Goal: Information Seeking & Learning: Learn about a topic

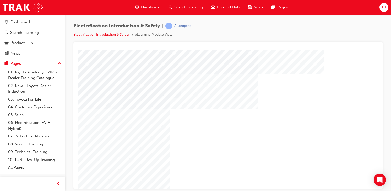
click at [289, 154] on div "Video" at bounding box center [335, 126] width 150 height 85
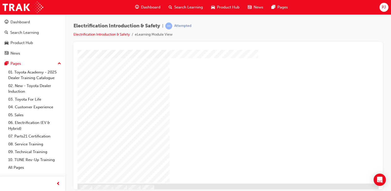
scroll to position [35, 0]
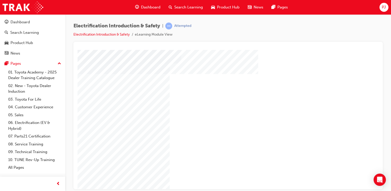
click at [331, 80] on div "Video" at bounding box center [335, 92] width 150 height 85
click at [352, 50] on div "Full Screen" at bounding box center [284, 50] width 150 height 0
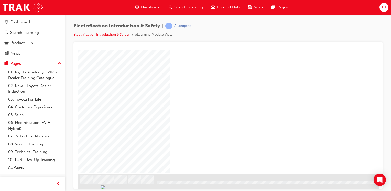
scroll to position [60, 51]
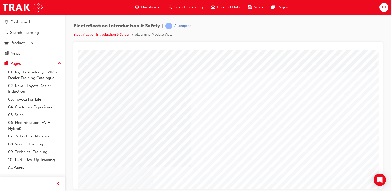
scroll to position [60, 50]
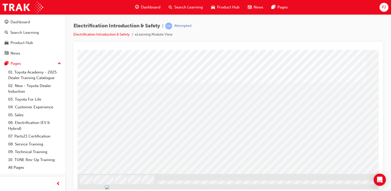
scroll to position [60, 51]
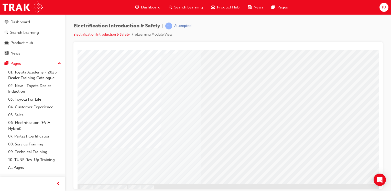
scroll to position [55, 0]
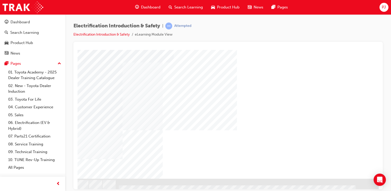
scroll to position [57, 39]
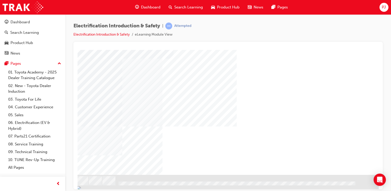
scroll to position [0, 39]
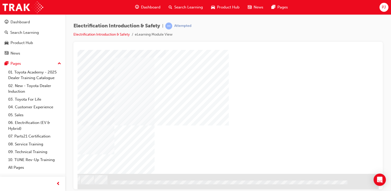
click at [63, 183] on div "NEXT Trigger this button to go to the next slide" at bounding box center [47, 187] width 32 height 9
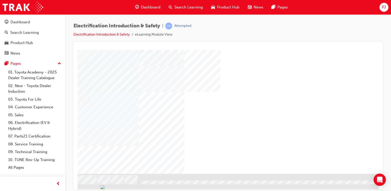
scroll to position [60, 15]
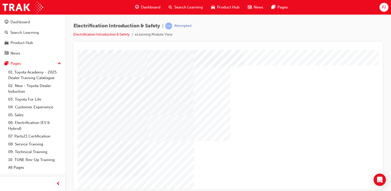
scroll to position [11, 7]
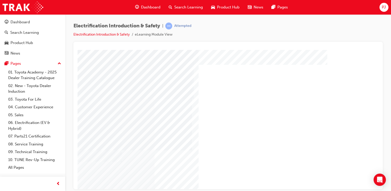
scroll to position [12, 51]
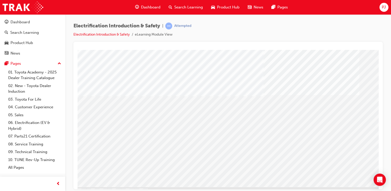
scroll to position [60, 6]
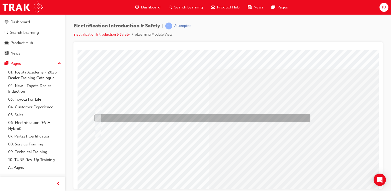
click at [98, 115] on div at bounding box center [201, 118] width 216 height 8
radio input "true"
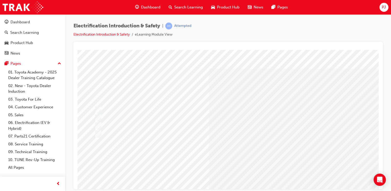
drag, startPoint x: 265, startPoint y: 82, endPoint x: 298, endPoint y: 82, distance: 32.2
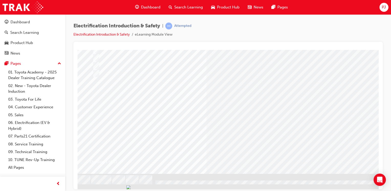
scroll to position [60, 0]
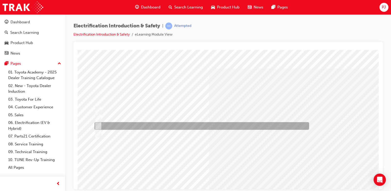
click at [115, 124] on div at bounding box center [200, 126] width 215 height 8
radio input "true"
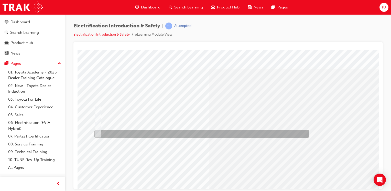
scroll to position [60, 0]
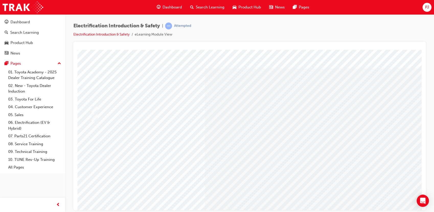
scroll to position [0, 0]
drag, startPoint x: 447, startPoint y: 52, endPoint x: 302, endPoint y: 131, distance: 164.7
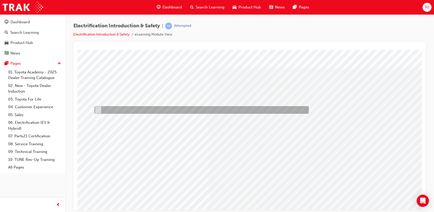
click at [99, 110] on input "True" at bounding box center [97, 110] width 6 height 6
radio input "true"
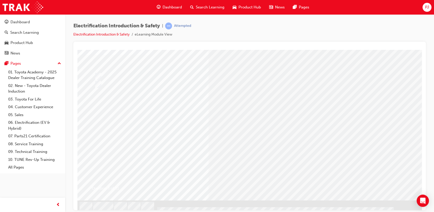
scroll to position [37, 0]
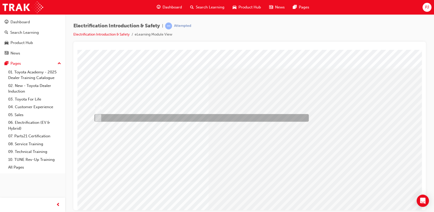
click at [98, 117] on input "False" at bounding box center [97, 118] width 6 height 6
radio input "true"
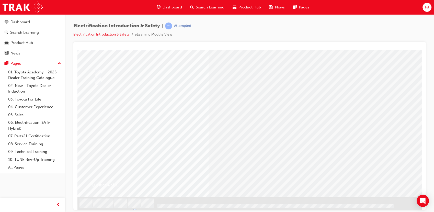
scroll to position [37, 0]
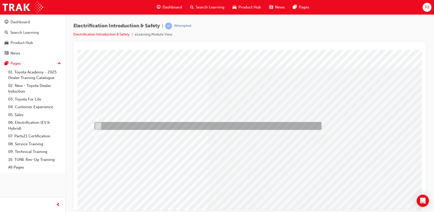
click at [99, 125] on input "HV Inverter present under bonnet, READY light on Dash & Hybrid Battery monitor …" at bounding box center [97, 126] width 6 height 6
checkbox input "true"
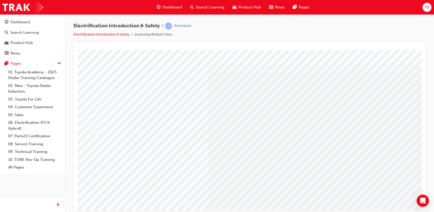
scroll to position [2, 0]
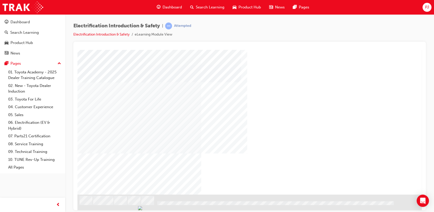
click at [110, 204] on div "NEXT Trigger this button to go to the next slide" at bounding box center [93, 208] width 32 height 9
click at [102, 204] on div "NEXT Trigger this button to go to the next slide" at bounding box center [86, 208] width 32 height 9
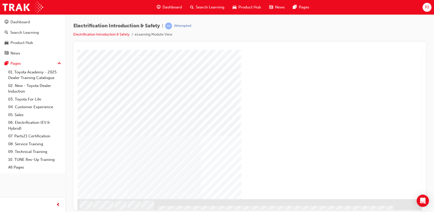
scroll to position [39, 0]
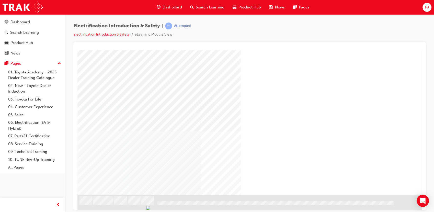
click at [110, 204] on div "NEXT Trigger this button to go to the next slide" at bounding box center [93, 208] width 32 height 9
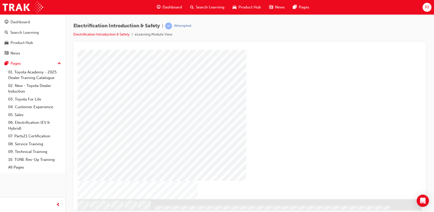
scroll to position [39, 8]
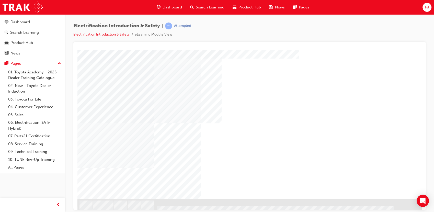
scroll to position [35, 0]
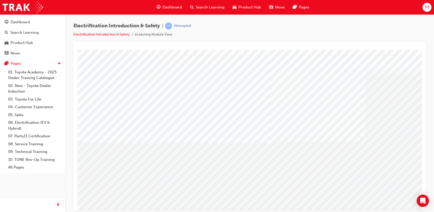
scroll to position [39, 0]
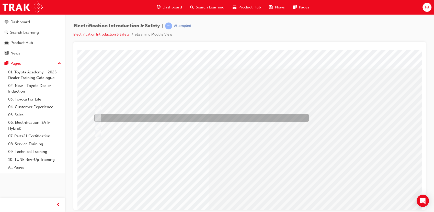
click at [97, 115] on input "CO2 type extinguisher" at bounding box center [97, 118] width 6 height 6
radio input "true"
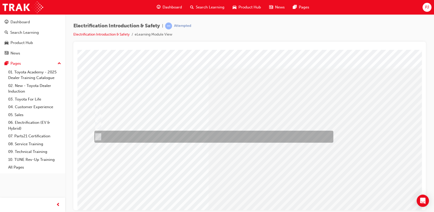
click at [101, 135] on div at bounding box center [212, 137] width 239 height 12
radio input "true"
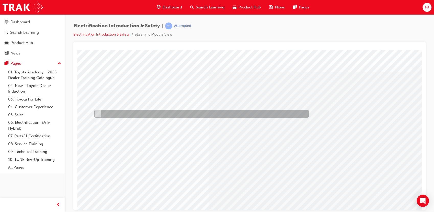
click at [97, 112] on input "True" at bounding box center [97, 114] width 6 height 6
radio input "true"
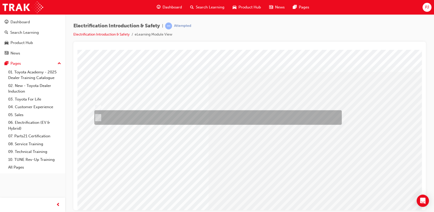
click at [95, 116] on input "Dissolve 800 grams of powdered boric acid into a clean vessel containing 20 lit…" at bounding box center [97, 118] width 6 height 6
radio input "true"
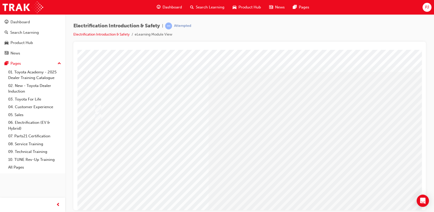
scroll to position [39, 0]
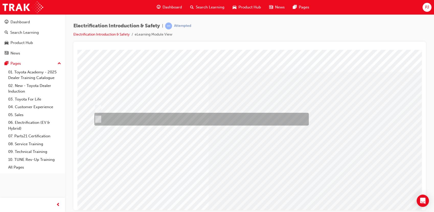
click at [99, 116] on input "False" at bounding box center [97, 119] width 6 height 6
radio input "true"
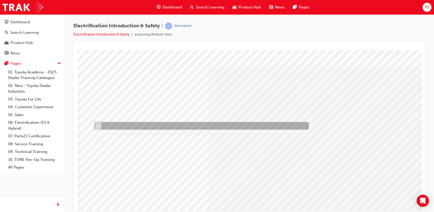
click at [100, 125] on div at bounding box center [200, 126] width 215 height 8
radio input "true"
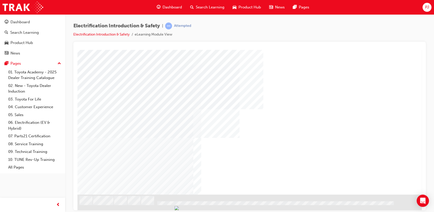
scroll to position [0, 0]
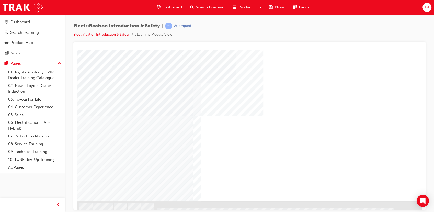
scroll to position [33, 0]
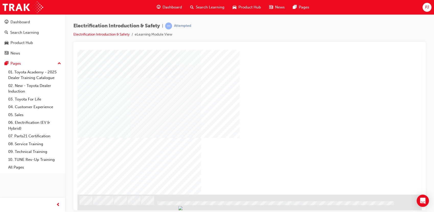
click at [110, 204] on div "NEXT Trigger this button to go to the next slide" at bounding box center [93, 208] width 32 height 9
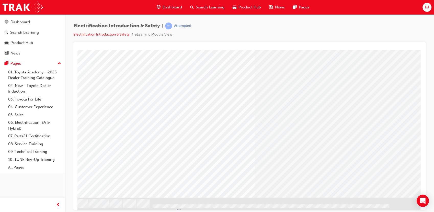
scroll to position [38, 5]
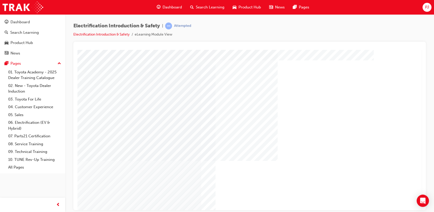
scroll to position [39, 0]
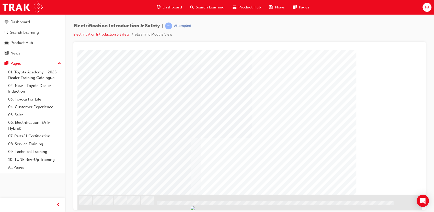
scroll to position [0, 0]
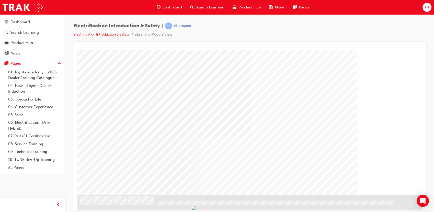
scroll to position [39, 0]
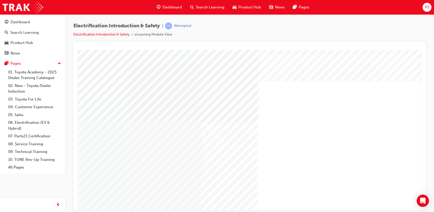
scroll to position [0, 8]
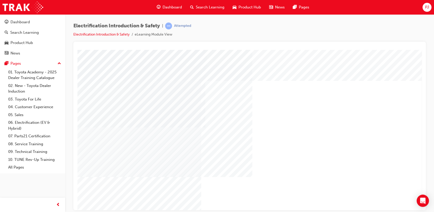
scroll to position [0, 0]
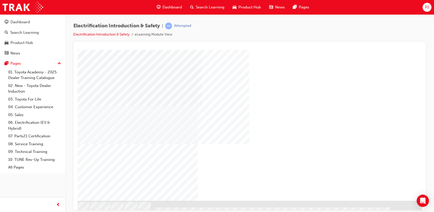
scroll to position [34, 8]
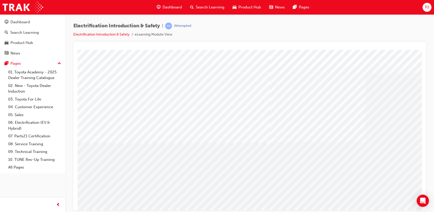
scroll to position [39, 0]
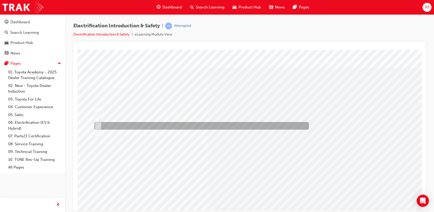
click at [98, 127] on input "Insulated tools to prevent arcing" at bounding box center [97, 126] width 6 height 6
radio input "true"
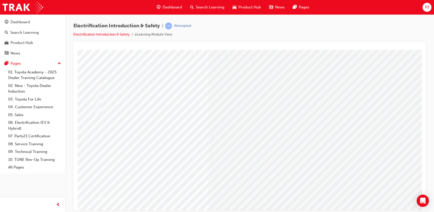
scroll to position [24, 0]
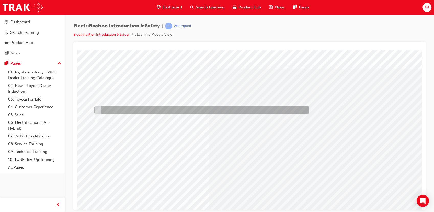
click at [107, 106] on div at bounding box center [200, 110] width 215 height 8
radio input "true"
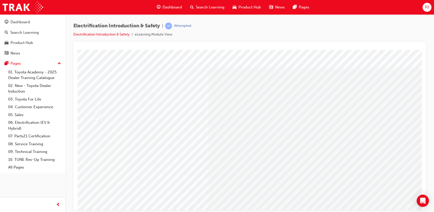
scroll to position [13, 0]
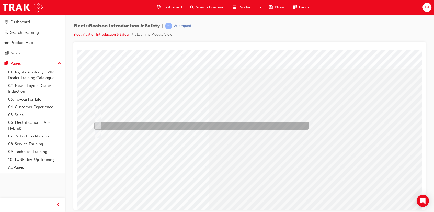
click at [101, 125] on div at bounding box center [200, 126] width 215 height 8
radio input "true"
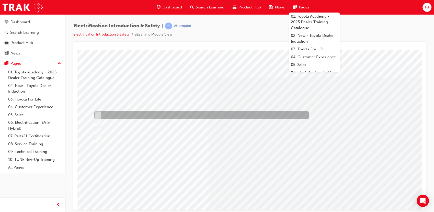
click at [95, 111] on div at bounding box center [200, 115] width 215 height 8
checkbox input "true"
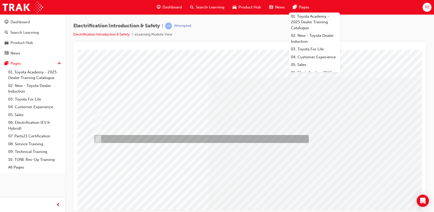
click at [98, 137] on input "Bulletins or Toyota website" at bounding box center [97, 139] width 6 height 6
checkbox input "true"
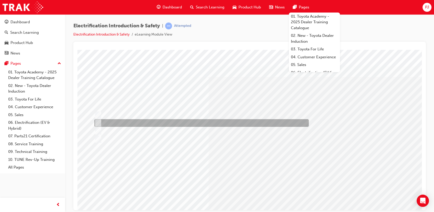
click at [98, 121] on input "See my service manager" at bounding box center [97, 123] width 6 height 6
checkbox input "true"
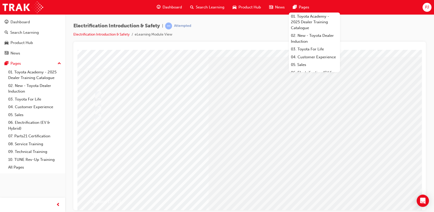
scroll to position [21, 0]
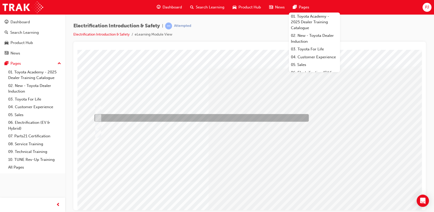
click at [99, 117] on input "Remove the Service Plug and tape the plug hole with non-conductive tape." at bounding box center [97, 118] width 6 height 6
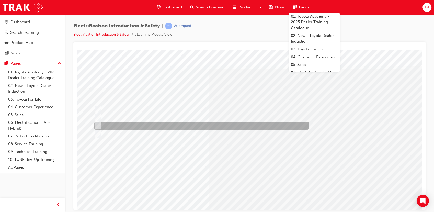
click at [97, 123] on div at bounding box center [200, 126] width 215 height 8
radio input "false"
radio input "true"
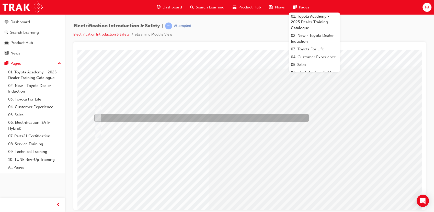
click at [97, 114] on div at bounding box center [200, 118] width 215 height 8
radio input "true"
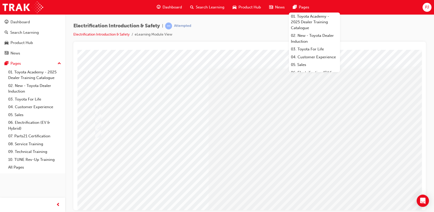
scroll to position [25, 0]
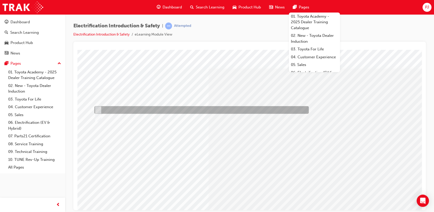
click at [101, 107] on div at bounding box center [200, 110] width 215 height 8
radio input "true"
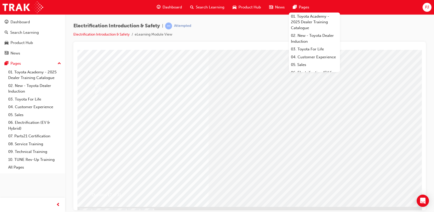
scroll to position [29, 0]
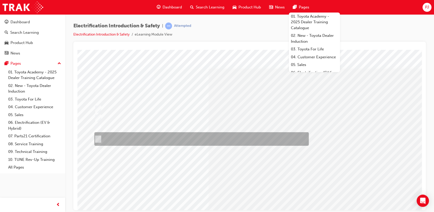
click at [100, 139] on input "Damage to the DC/DC converter or Vehicle may arise and gasses may become trappe…" at bounding box center [97, 139] width 6 height 6
radio input "true"
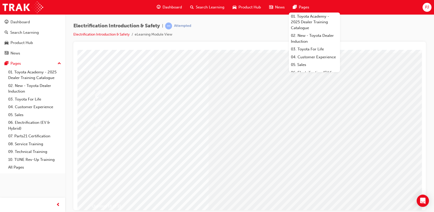
scroll to position [19, 0]
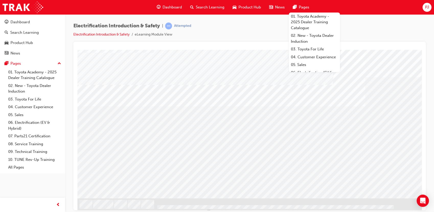
scroll to position [39, 0]
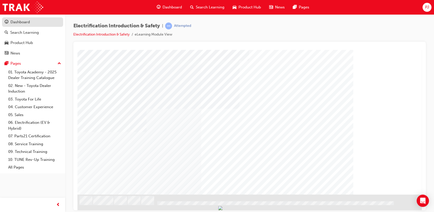
click at [22, 23] on div "Dashboard" at bounding box center [19, 22] width 19 height 6
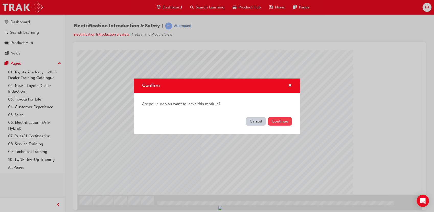
click at [290, 125] on button "Continue" at bounding box center [280, 121] width 24 height 8
